Goal: Information Seeking & Learning: Check status

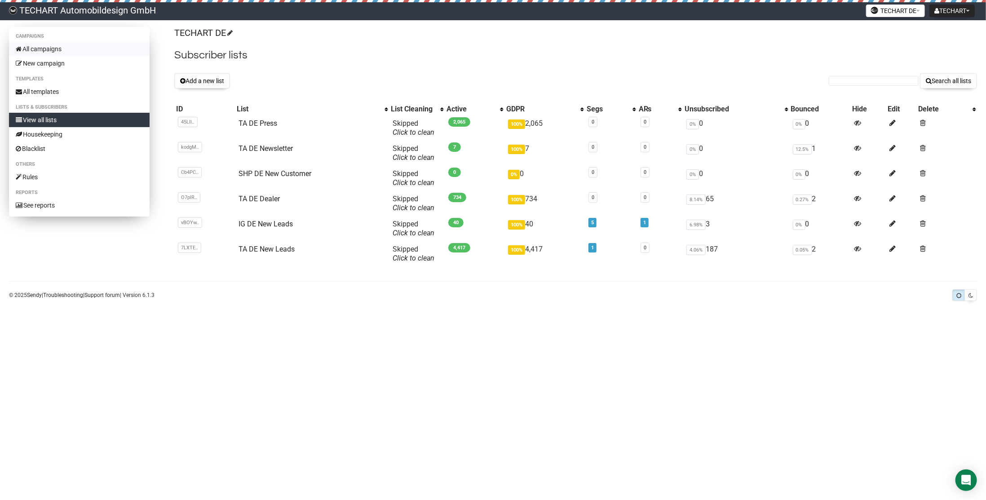
click at [46, 47] on link "All campaigns" at bounding box center [79, 49] width 141 height 14
click at [274, 174] on link "SHP DE New Customer" at bounding box center [275, 173] width 73 height 9
click at [270, 174] on link "SHP DE New Customer" at bounding box center [275, 173] width 73 height 9
click at [892, 147] on icon at bounding box center [893, 148] width 6 height 8
click at [895, 173] on icon at bounding box center [893, 173] width 6 height 8
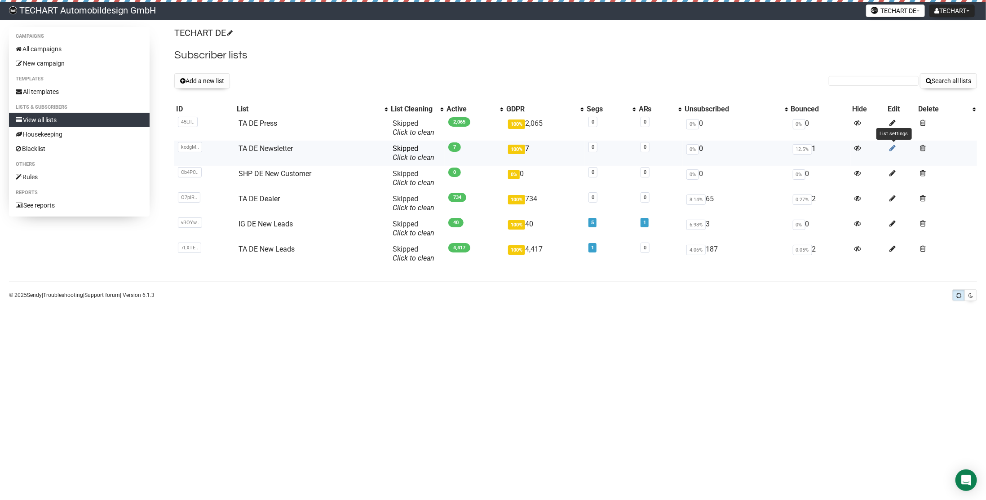
click at [893, 147] on icon at bounding box center [893, 148] width 6 height 8
click at [281, 175] on link "SHP DE New Customer" at bounding box center [275, 173] width 73 height 9
click at [277, 173] on link "SHP DE New Customer" at bounding box center [275, 173] width 73 height 9
click at [278, 173] on link "SHP DE New Customer" at bounding box center [275, 173] width 73 height 9
